Goal: Navigation & Orientation: Find specific page/section

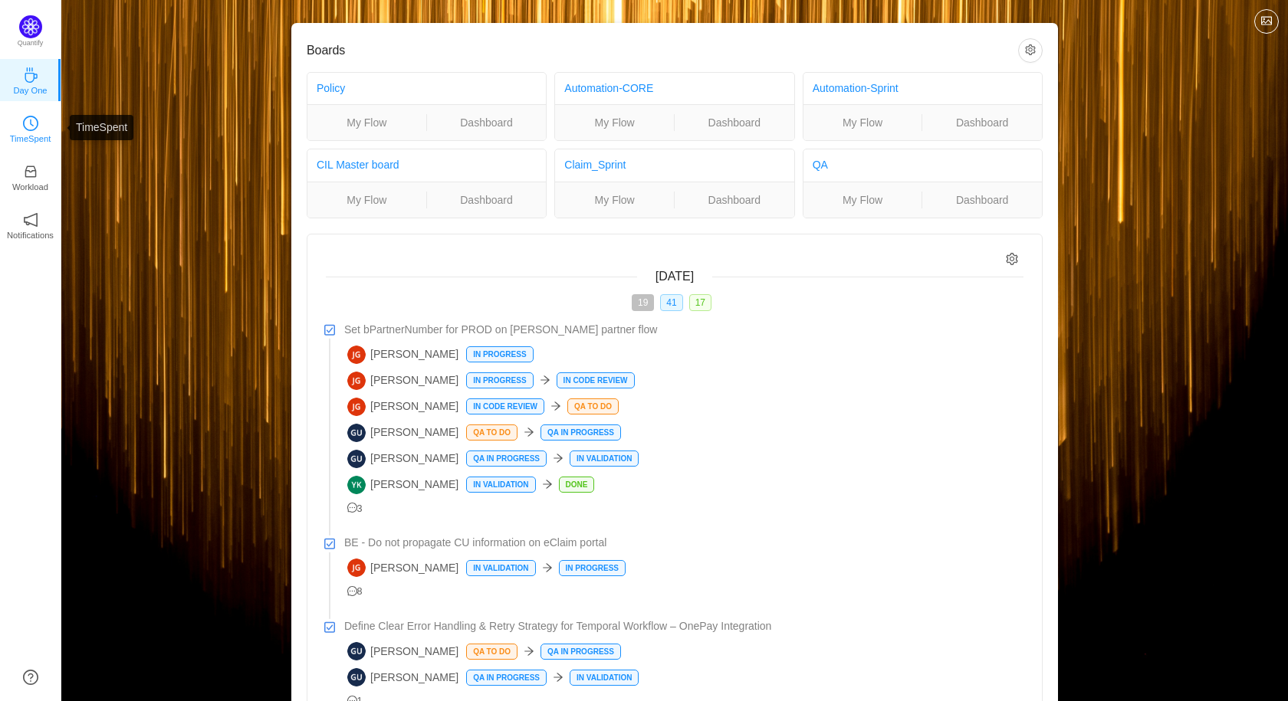
click at [33, 132] on p "TimeSpent" at bounding box center [30, 139] width 41 height 14
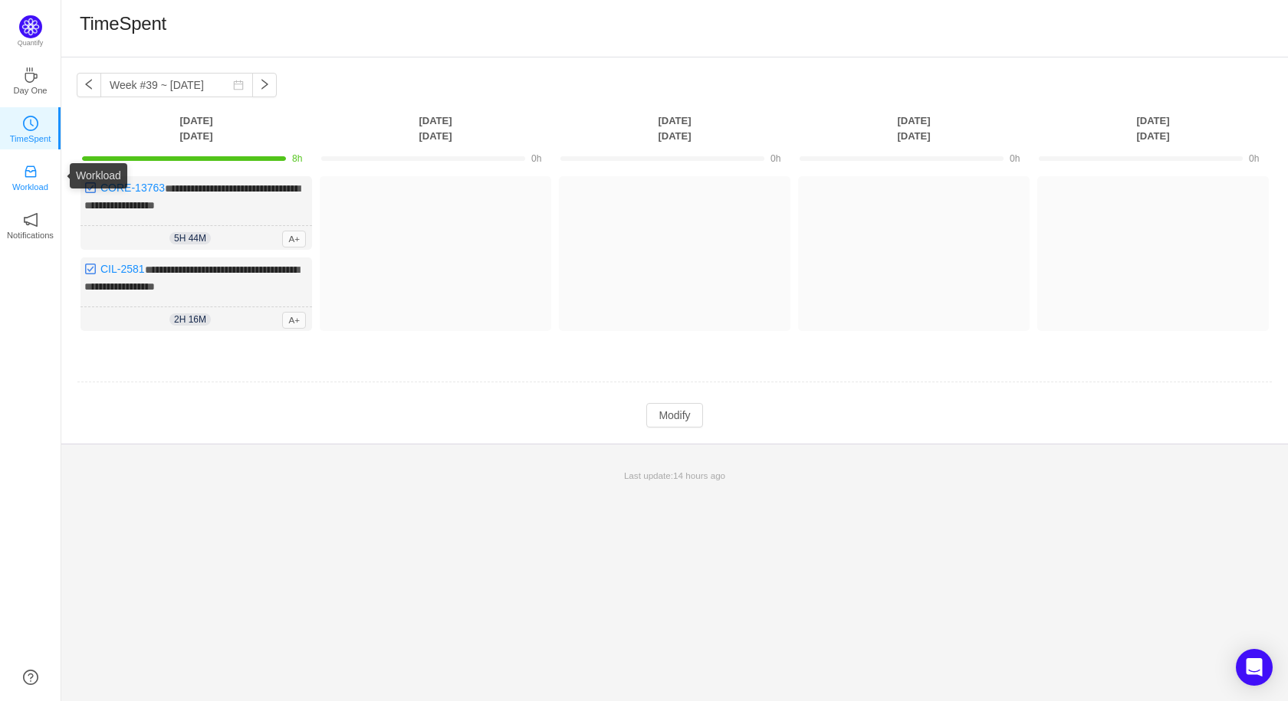
click at [31, 174] on icon "icon: inbox" at bounding box center [30, 171] width 15 height 15
click at [38, 178] on link "Workload" at bounding box center [30, 176] width 15 height 15
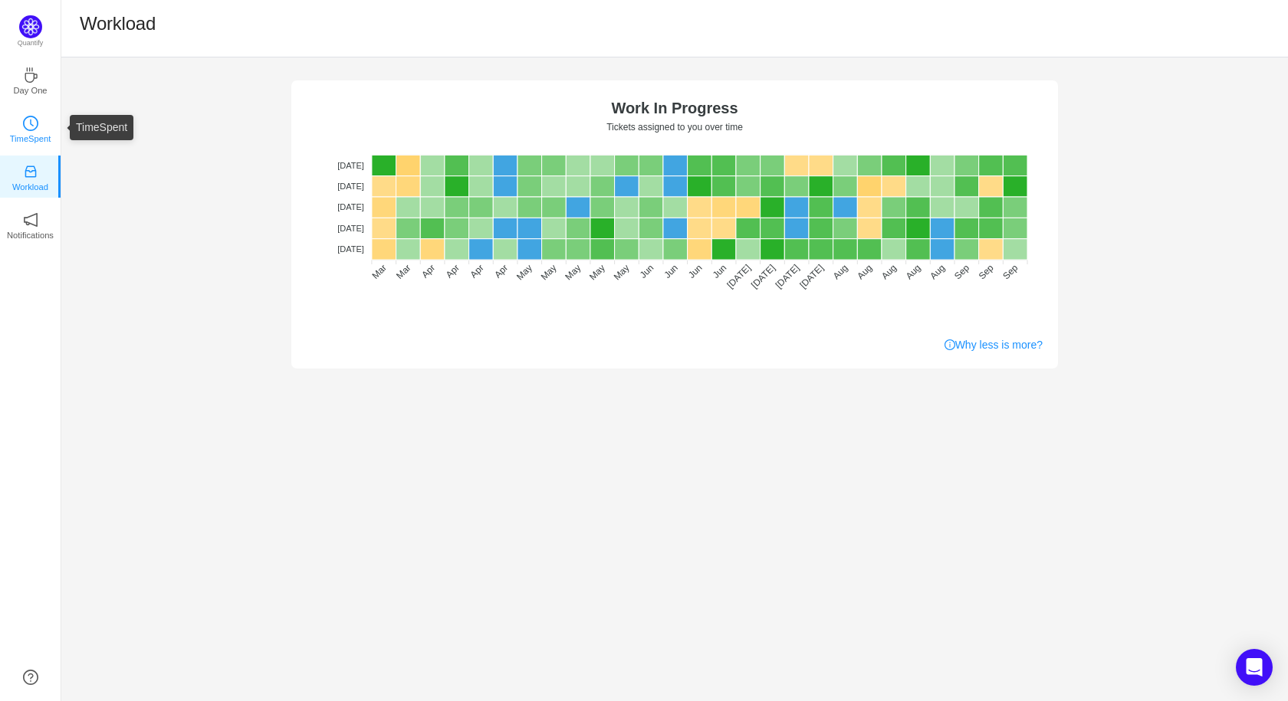
click at [32, 127] on icon "icon: clock-circle" at bounding box center [30, 123] width 15 height 15
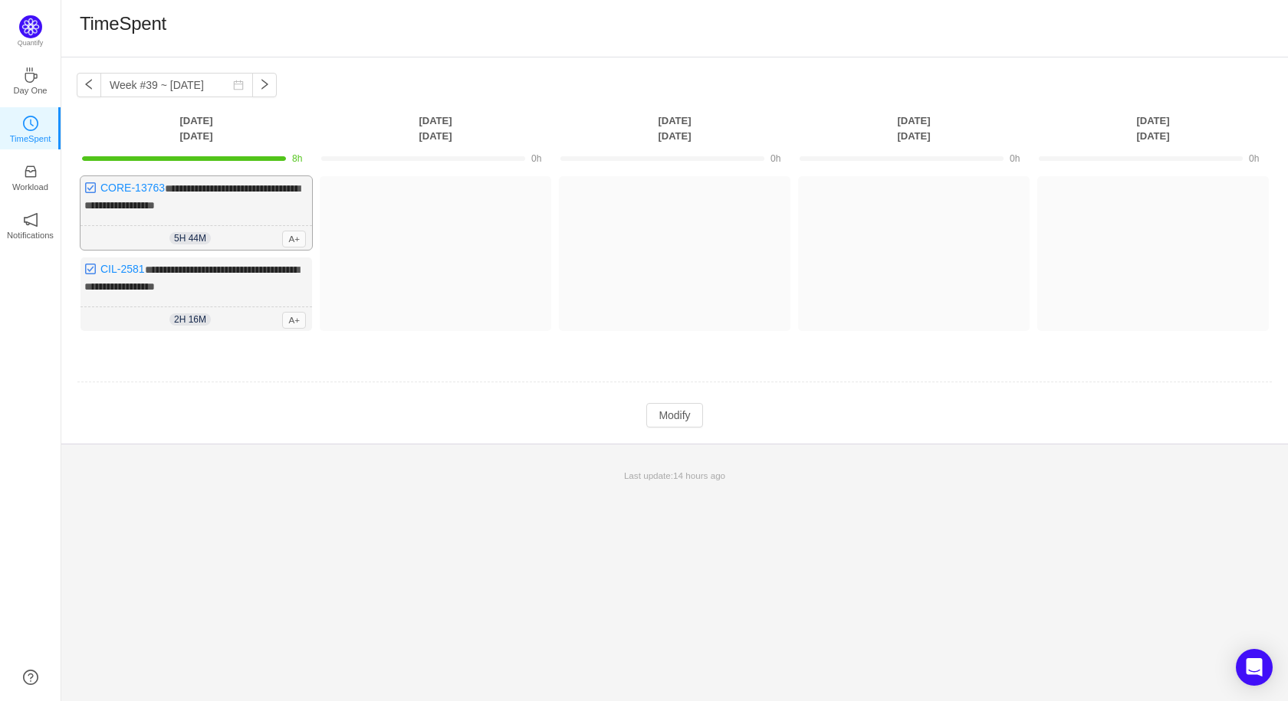
click at [205, 236] on span "5h 44m" at bounding box center [189, 238] width 41 height 12
click at [248, 197] on div "**********" at bounding box center [195, 213] width 231 height 74
click at [290, 237] on span "A+" at bounding box center [294, 239] width 24 height 17
click at [228, 192] on span "**********" at bounding box center [191, 197] width 215 height 28
click at [90, 82] on button "button" at bounding box center [89, 85] width 25 height 25
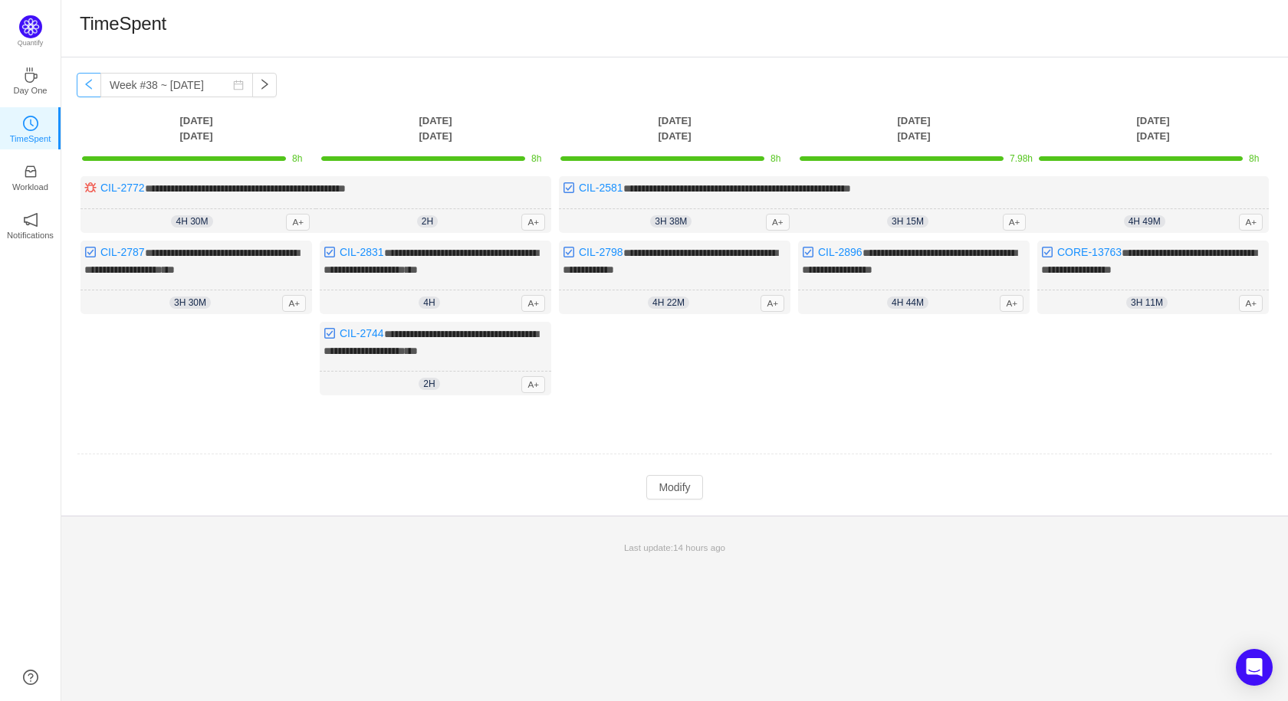
click at [87, 84] on button "button" at bounding box center [89, 85] width 25 height 25
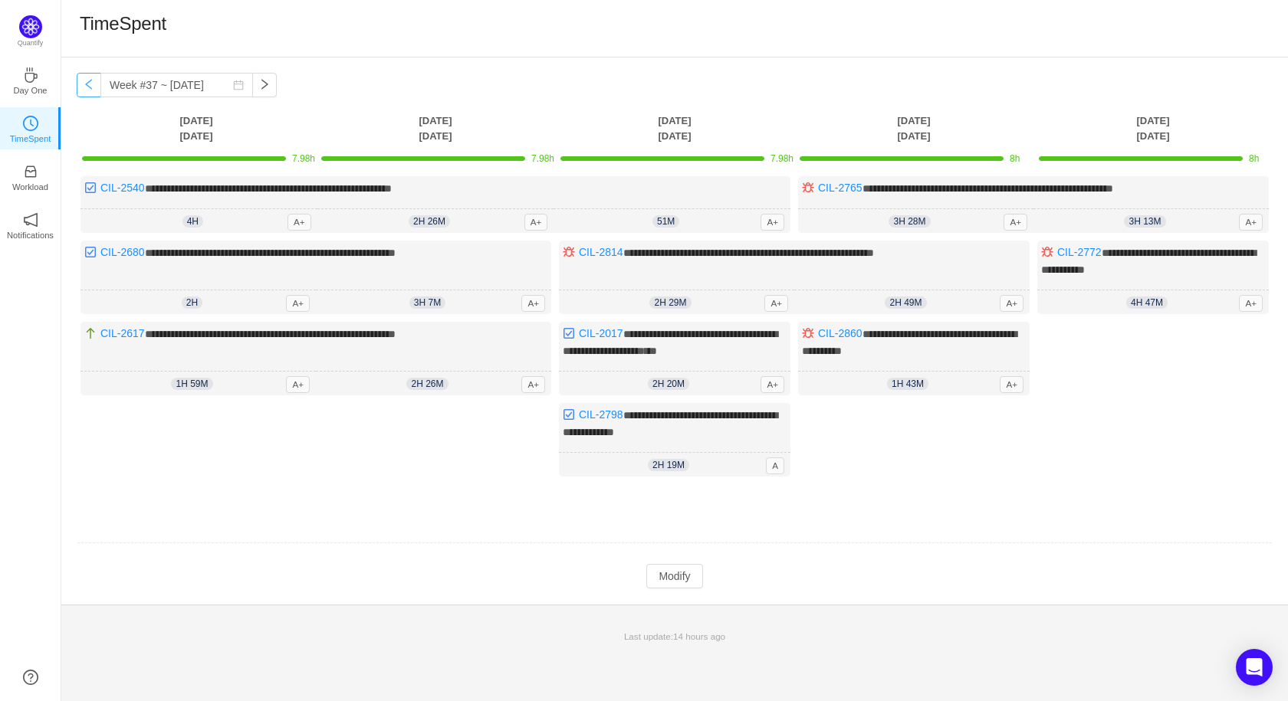
click at [90, 90] on button "button" at bounding box center [89, 85] width 25 height 25
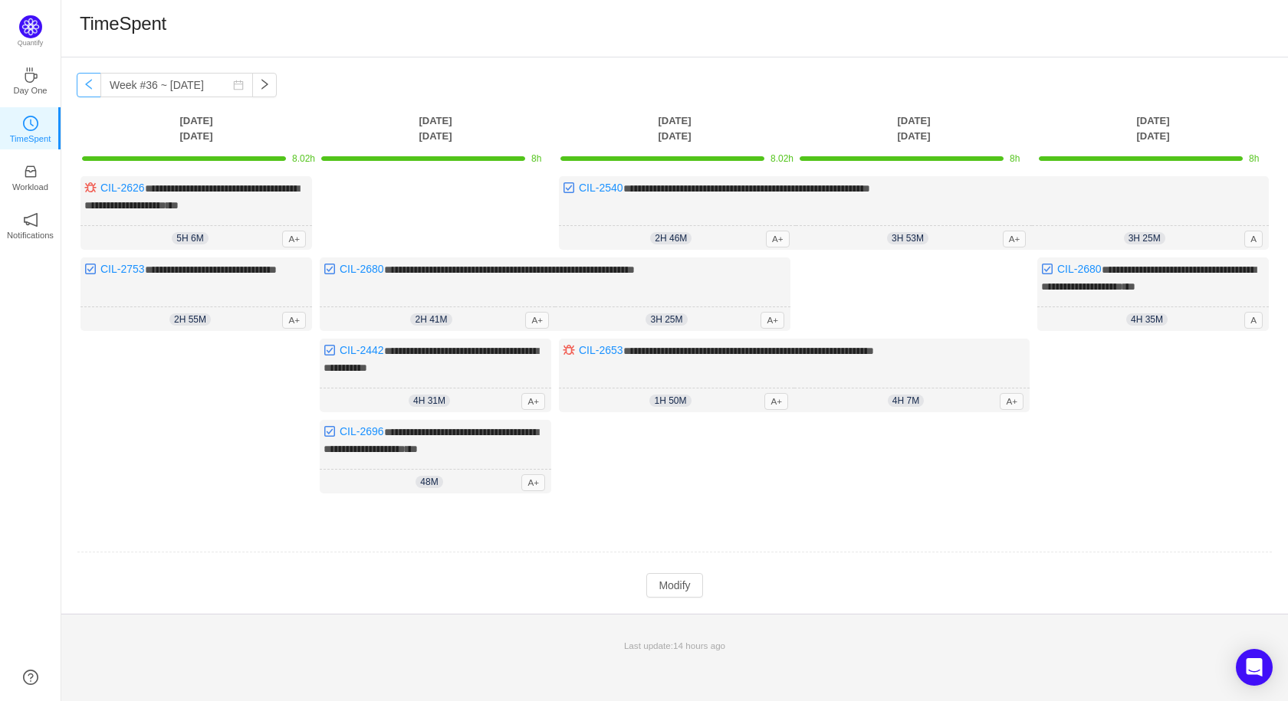
click at [90, 90] on button "button" at bounding box center [89, 85] width 25 height 25
type input "Week #35 ~ [DATE]"
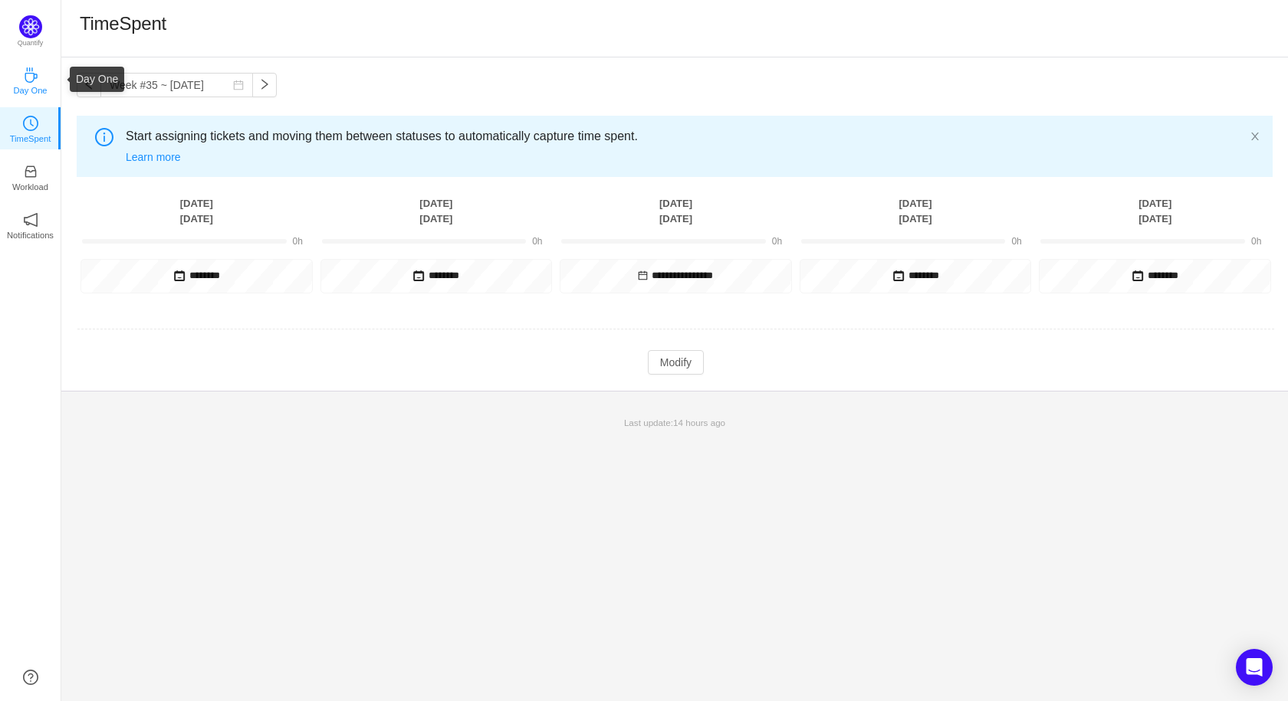
click at [30, 84] on p "Day One" at bounding box center [30, 91] width 34 height 14
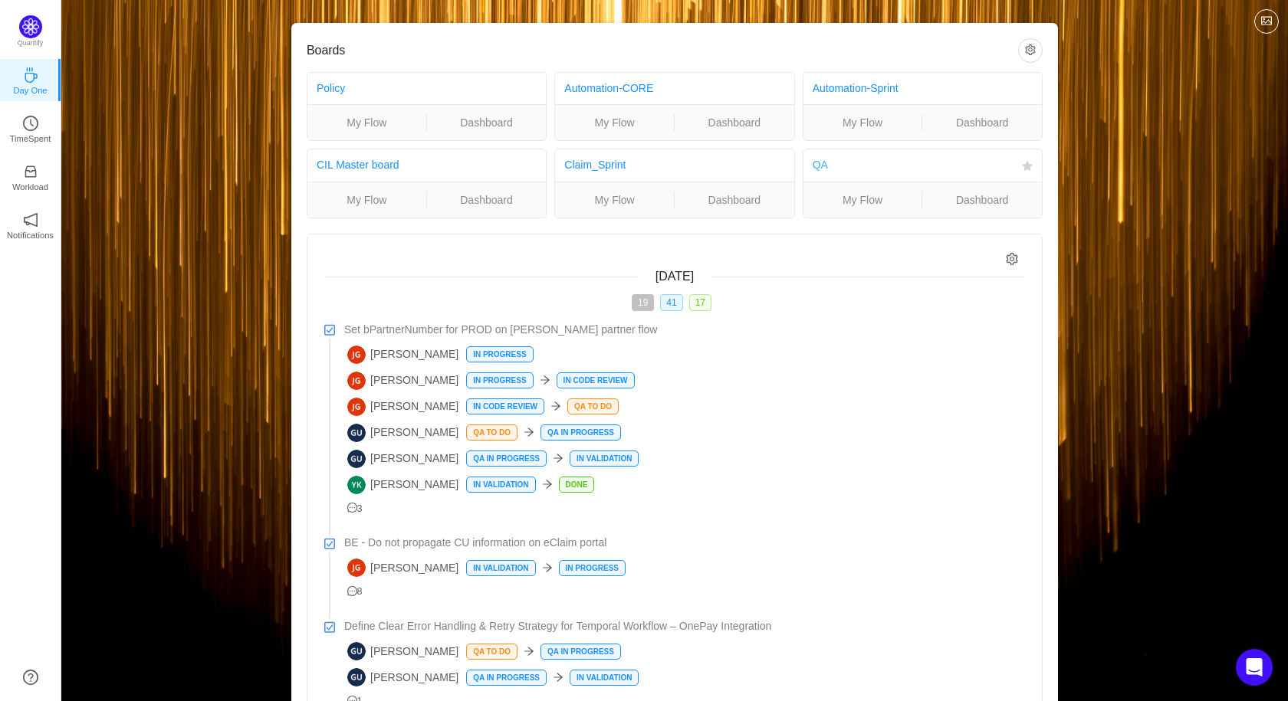
click at [825, 163] on link "QA" at bounding box center [819, 165] width 15 height 12
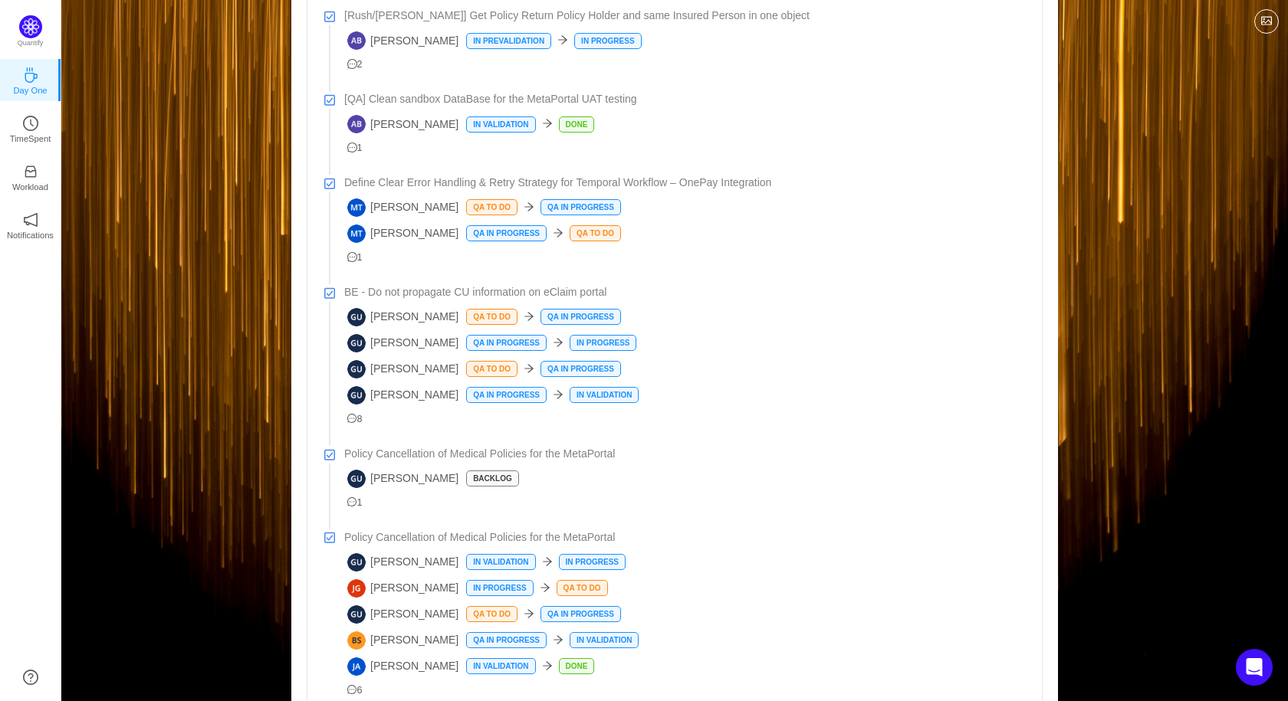
scroll to position [918, 0]
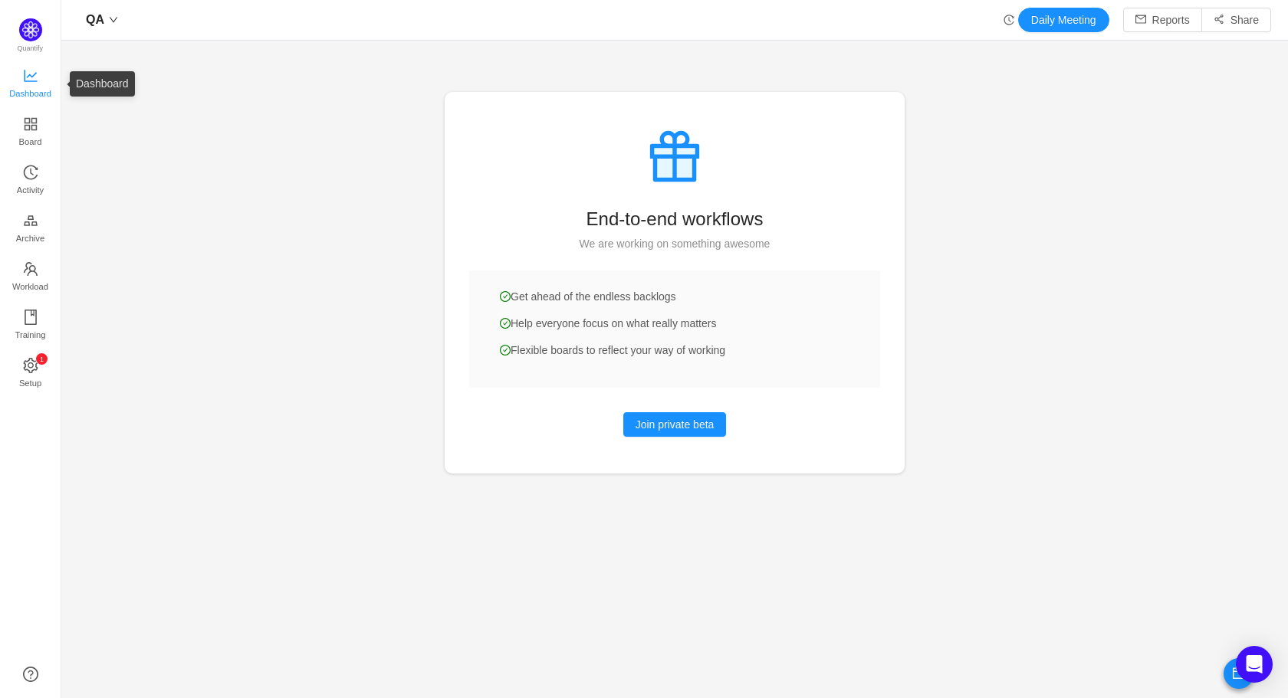
click at [28, 80] on span "Dashboard" at bounding box center [30, 93] width 42 height 31
